Goal: Information Seeking & Learning: Check status

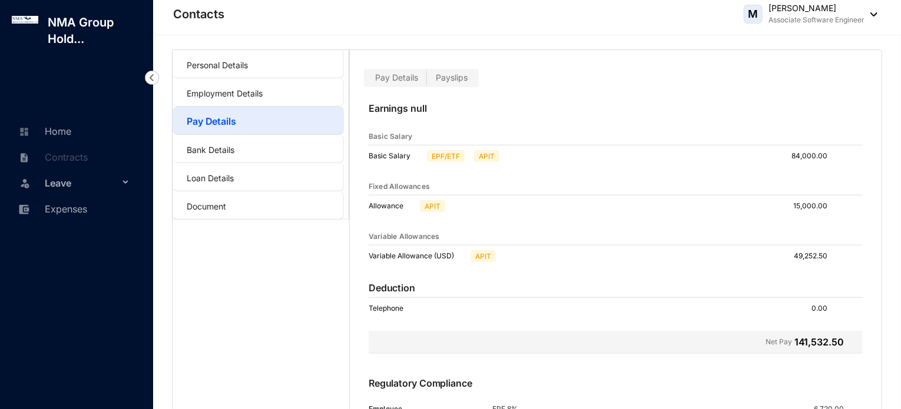
click at [452, 80] on span "Payslips" at bounding box center [452, 77] width 32 height 10
click at [427, 81] on input "Payslips" at bounding box center [427, 81] width 0 height 0
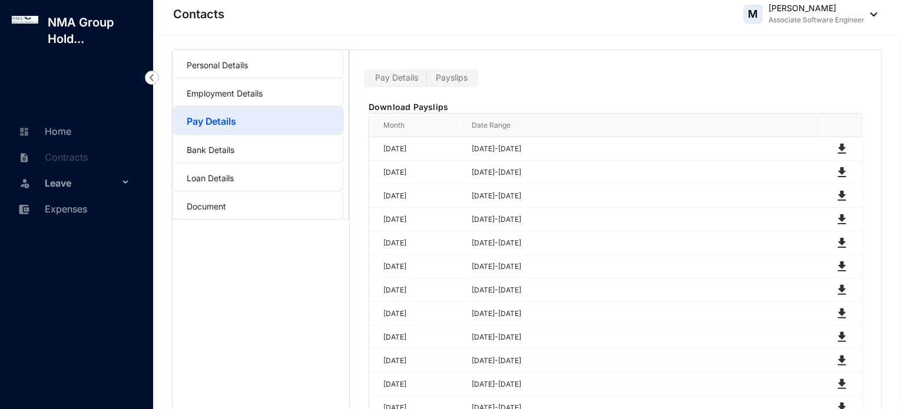
click at [402, 69] on div "Pay Details Payslips" at bounding box center [421, 78] width 115 height 18
click at [401, 72] on span "Pay Details" at bounding box center [396, 77] width 43 height 10
click at [366, 81] on input "Pay Details" at bounding box center [366, 81] width 0 height 0
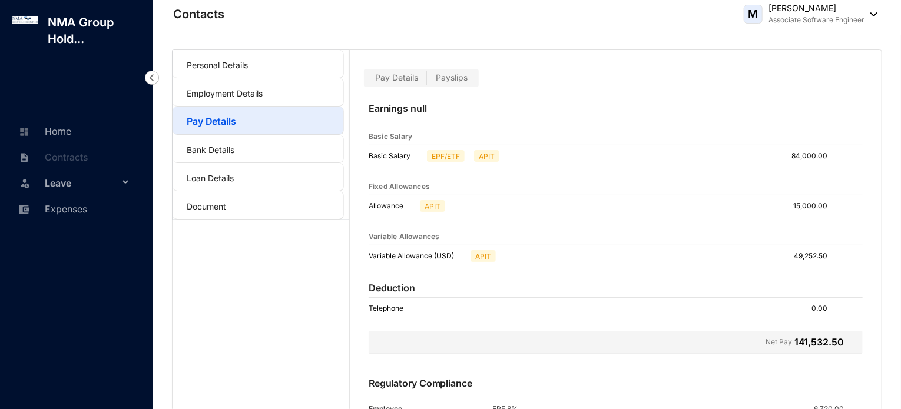
click at [459, 79] on span "Payslips" at bounding box center [452, 77] width 32 height 10
click at [427, 81] on input "Payslips" at bounding box center [427, 81] width 0 height 0
click at [456, 87] on div "Earnings null Basic Salary Basic Salary EPF/ETF APIT 84,000.00 Fixed Allowances…" at bounding box center [616, 302] width 532 height 431
click at [446, 72] on div "Pay Details Payslips" at bounding box center [421, 78] width 115 height 18
click at [446, 72] on span "Payslips" at bounding box center [452, 77] width 32 height 10
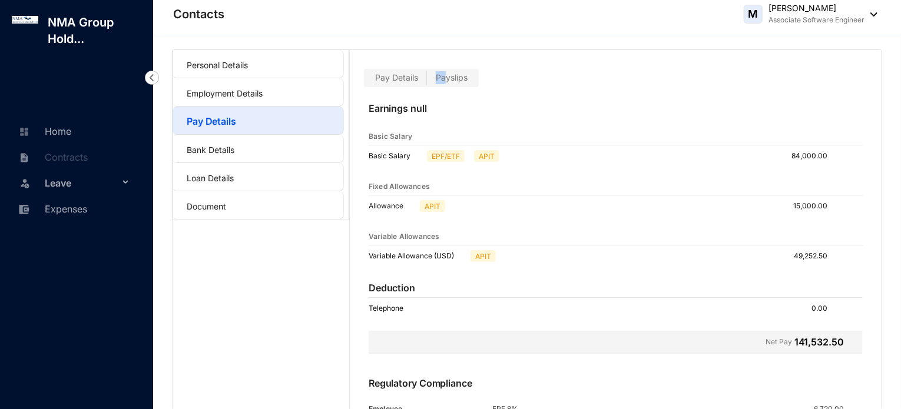
click at [427, 81] on input "Payslips" at bounding box center [427, 81] width 0 height 0
